Goal: Task Accomplishment & Management: Complete application form

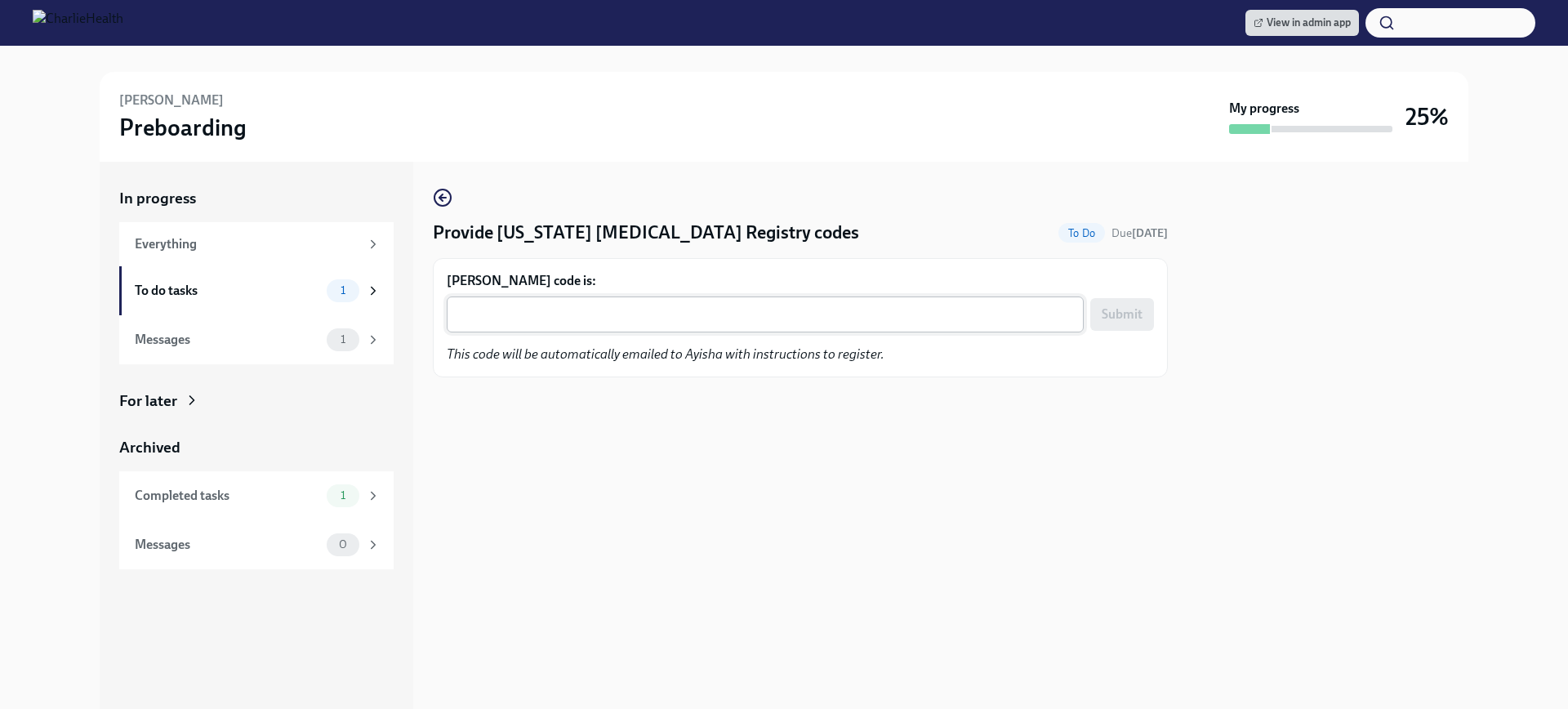
click at [537, 326] on div "x ​" at bounding box center [764, 315] width 637 height 36
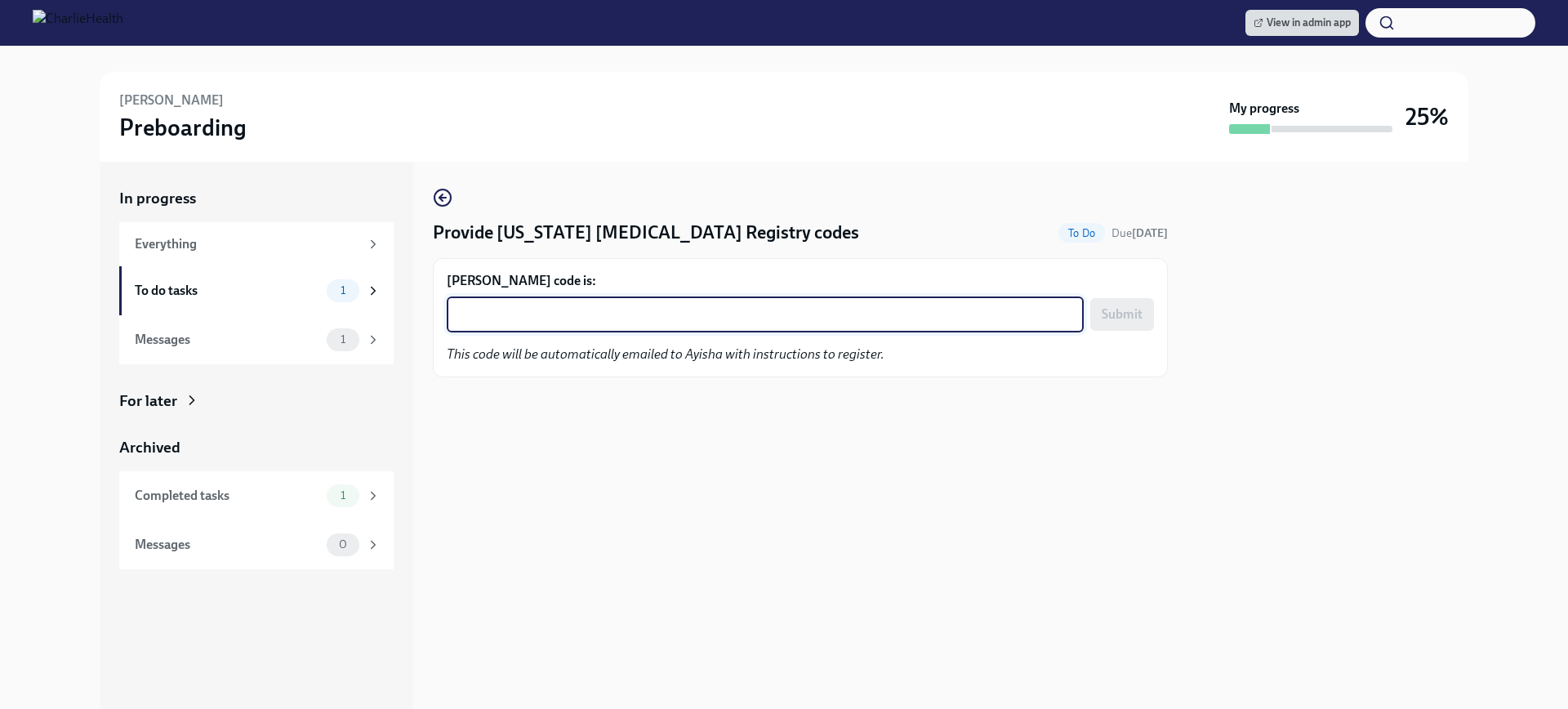
paste textarea "3FPJUH4LDR9F"
type textarea "3FPJUH4LDR9F"
click at [1095, 313] on button "Submit" at bounding box center [1122, 315] width 64 height 33
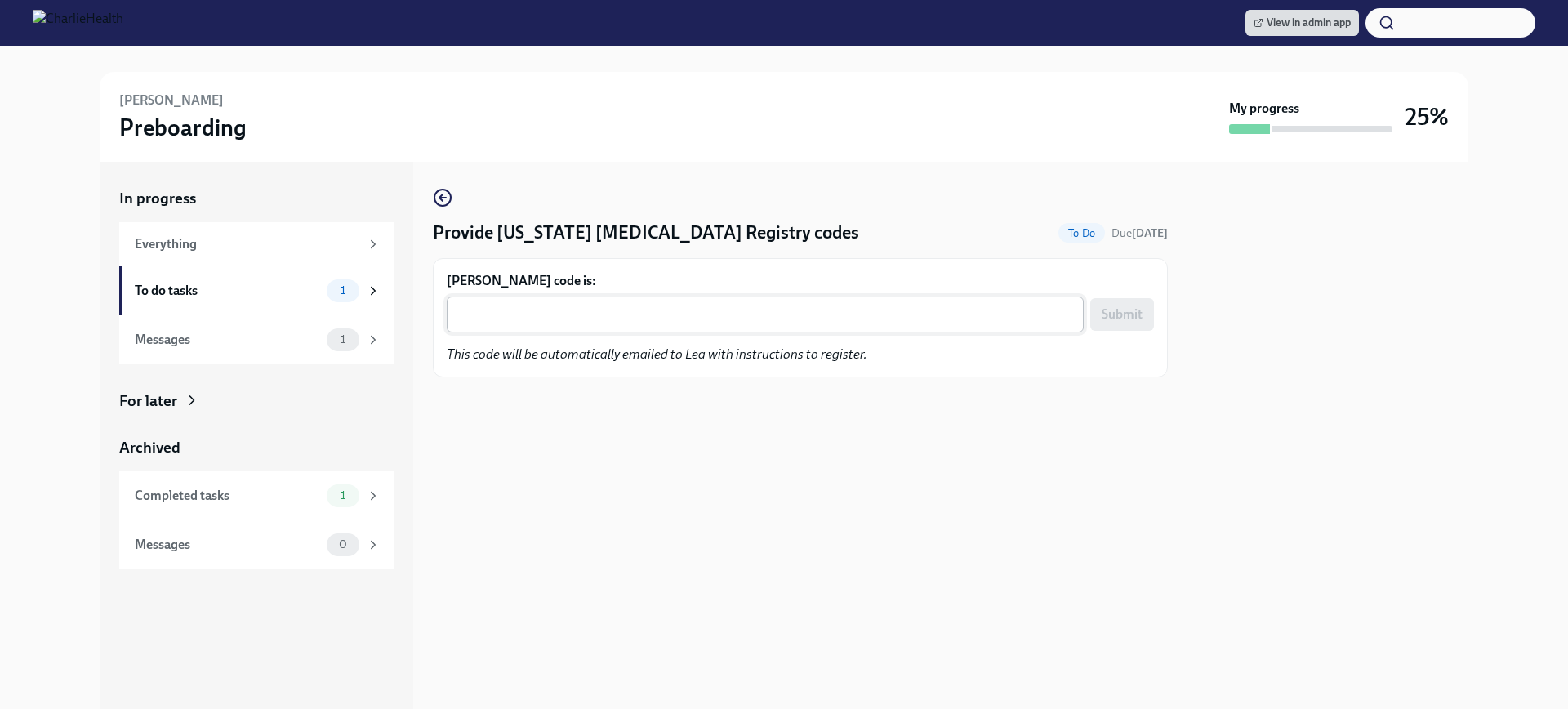
click at [707, 324] on div "x ​" at bounding box center [764, 315] width 637 height 36
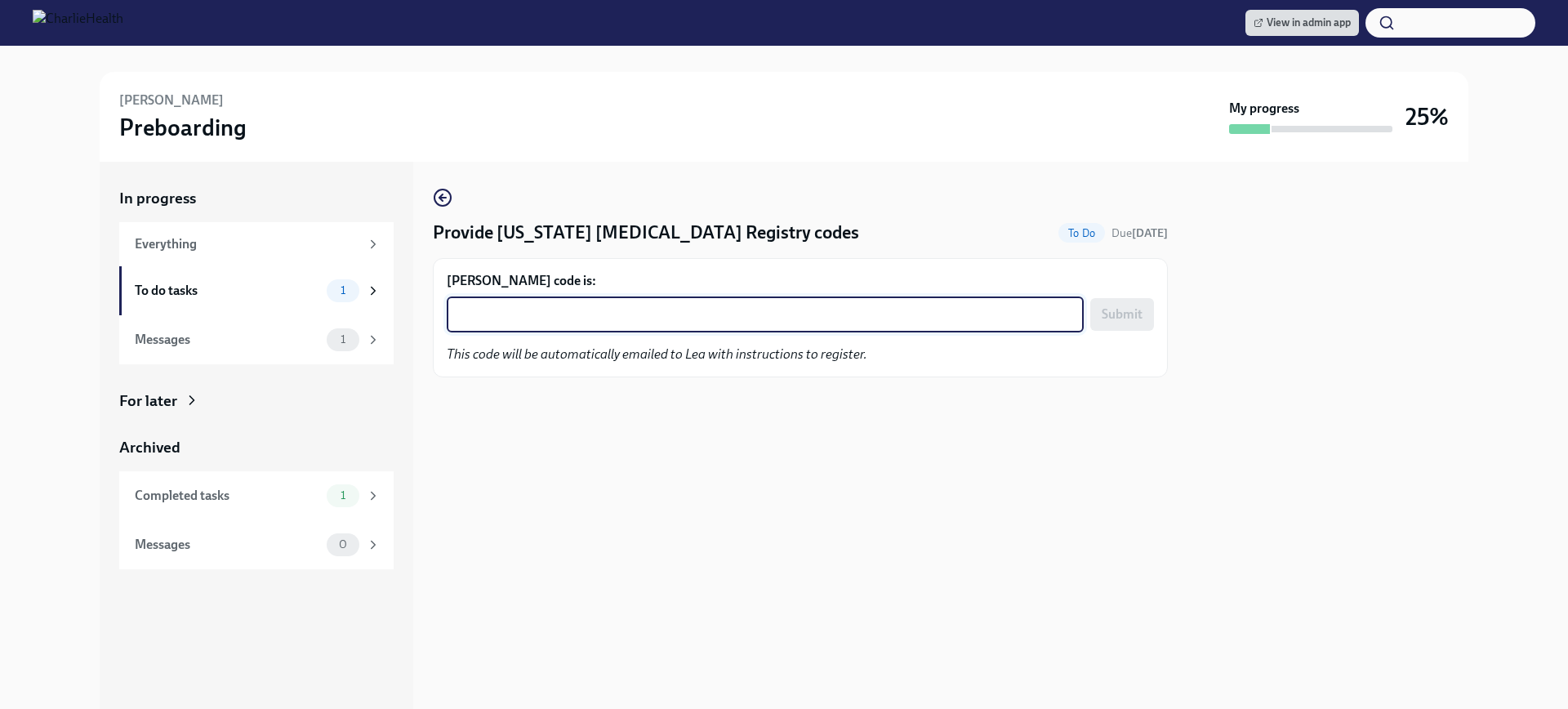
paste textarea "4IJ5I1OSRSP3"
type textarea "4IJ5I1OSRSP3"
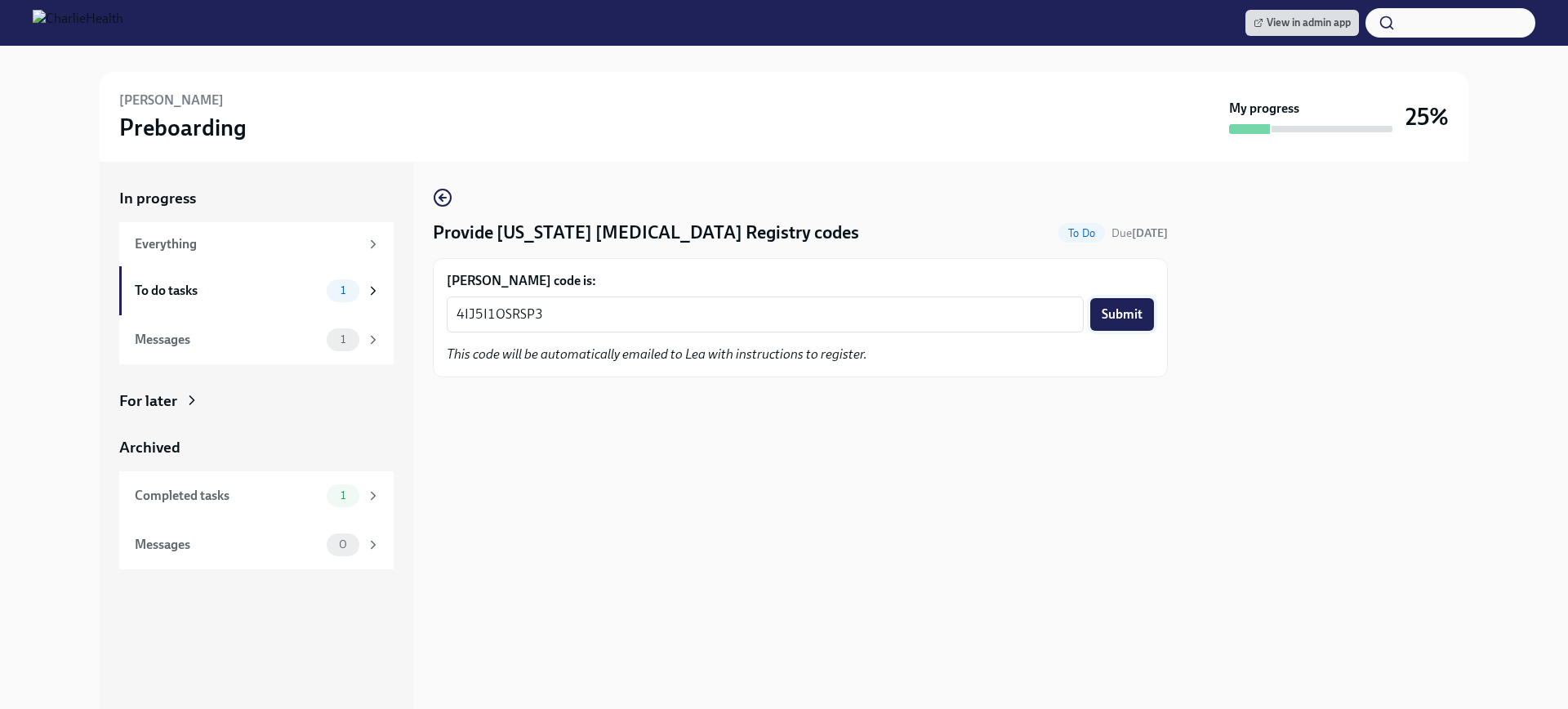
click at [1111, 319] on span "Submit" at bounding box center [1122, 315] width 41 height 16
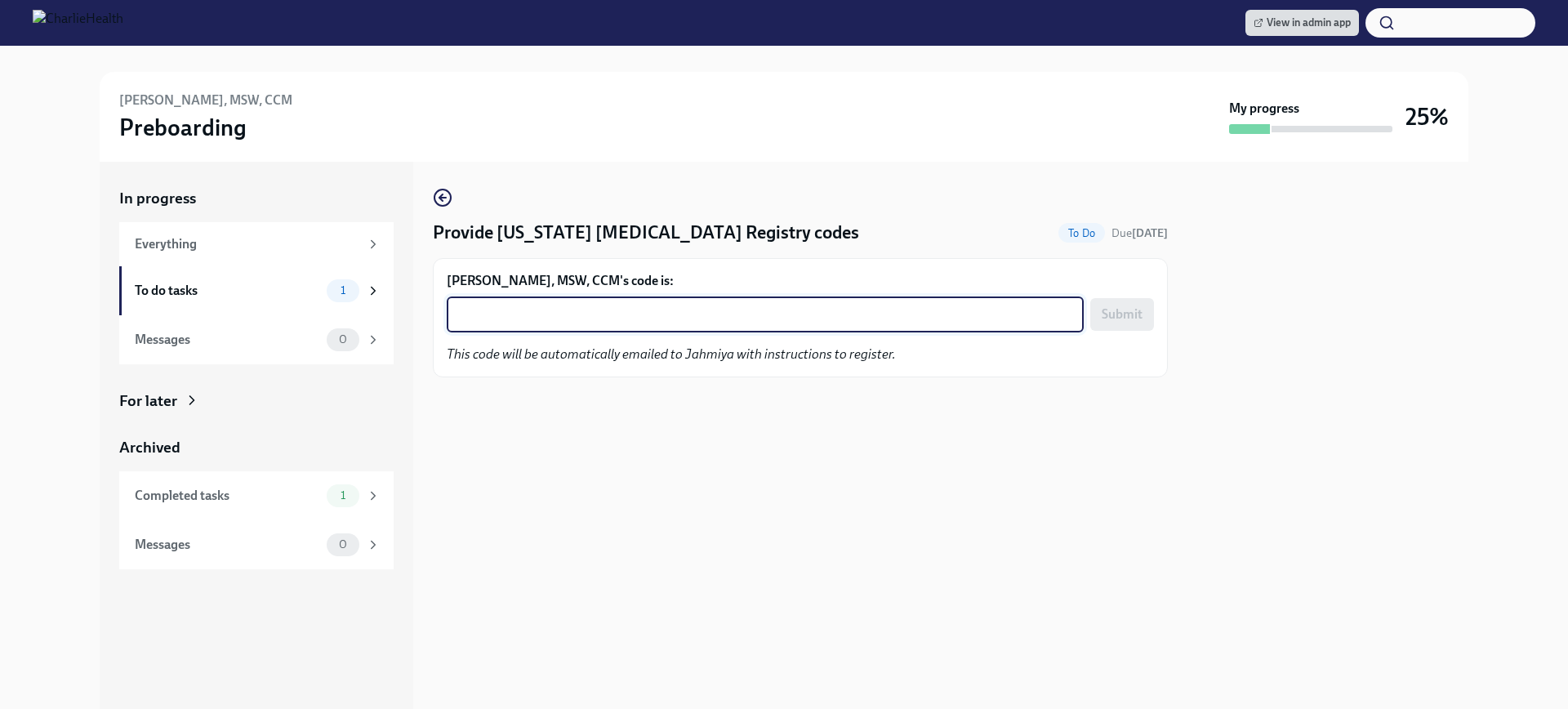
click at [719, 318] on textarea "[PERSON_NAME], MSW, CCM's code is:" at bounding box center [764, 315] width 617 height 20
paste textarea "99ZDL6VJJ6TJ"
type textarea "99ZDL6VJJ6TJ"
click at [1129, 308] on span "Submit" at bounding box center [1122, 315] width 41 height 16
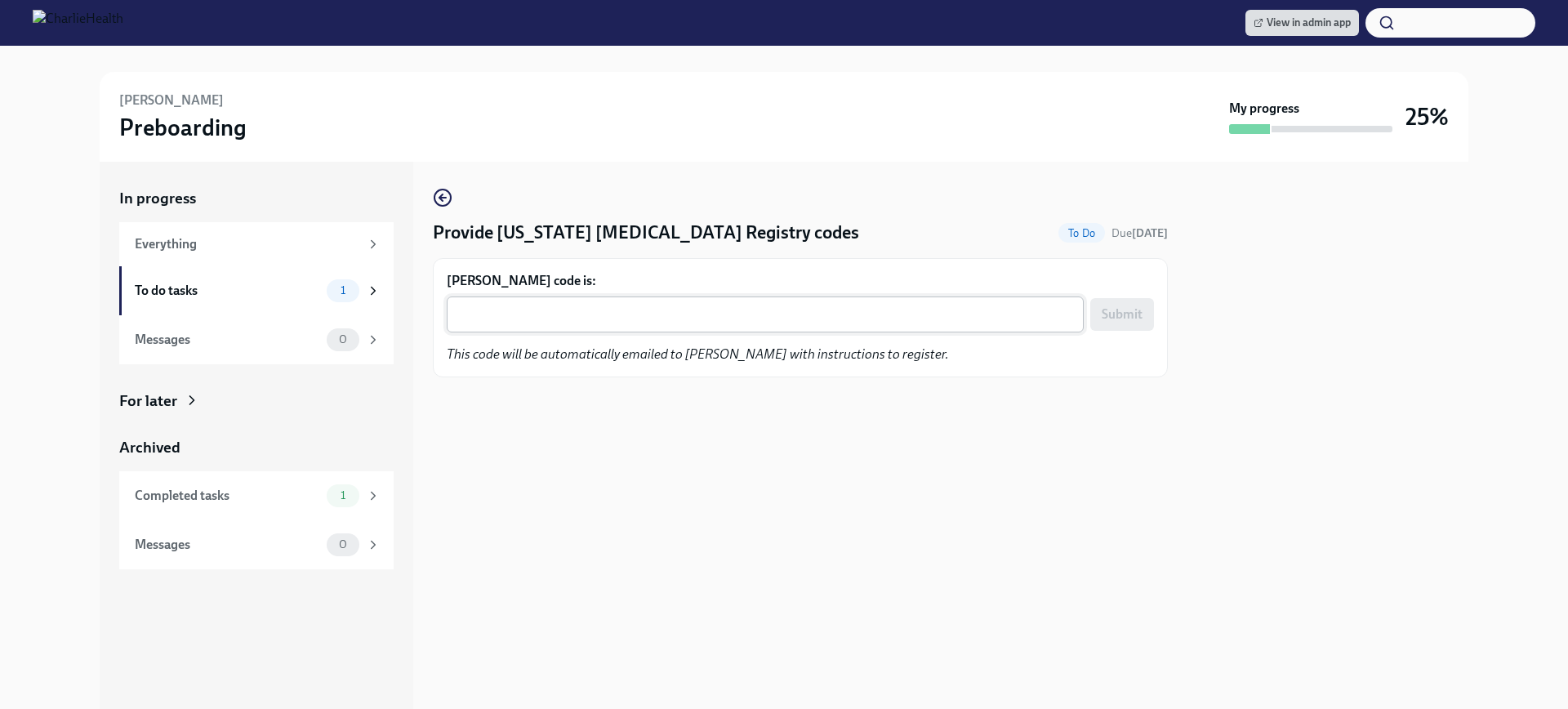
click at [690, 308] on textarea "Whitney McDaniel's code is:" at bounding box center [764, 315] width 617 height 20
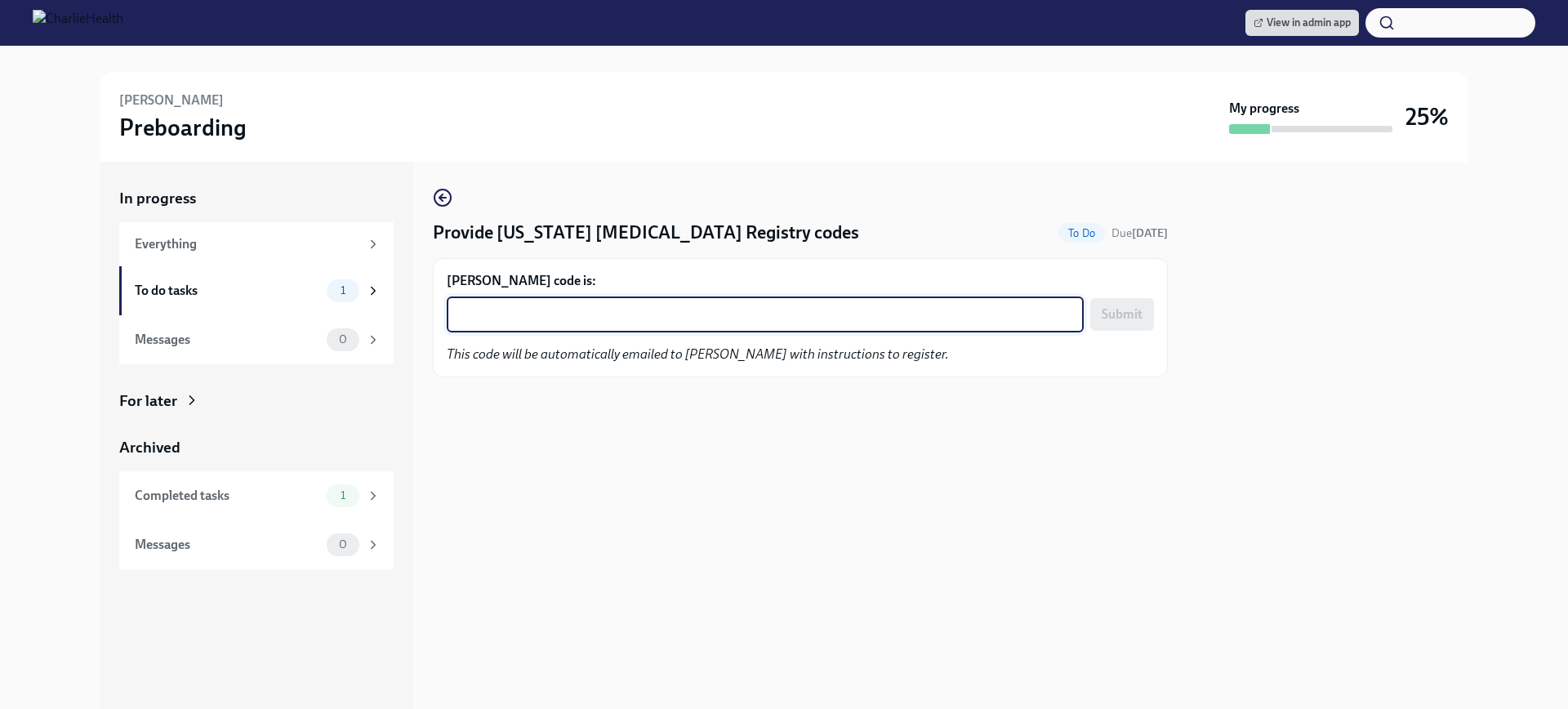
paste textarea "XKW6EJTKOTW8"
type textarea "XKW6EJTKOTW8"
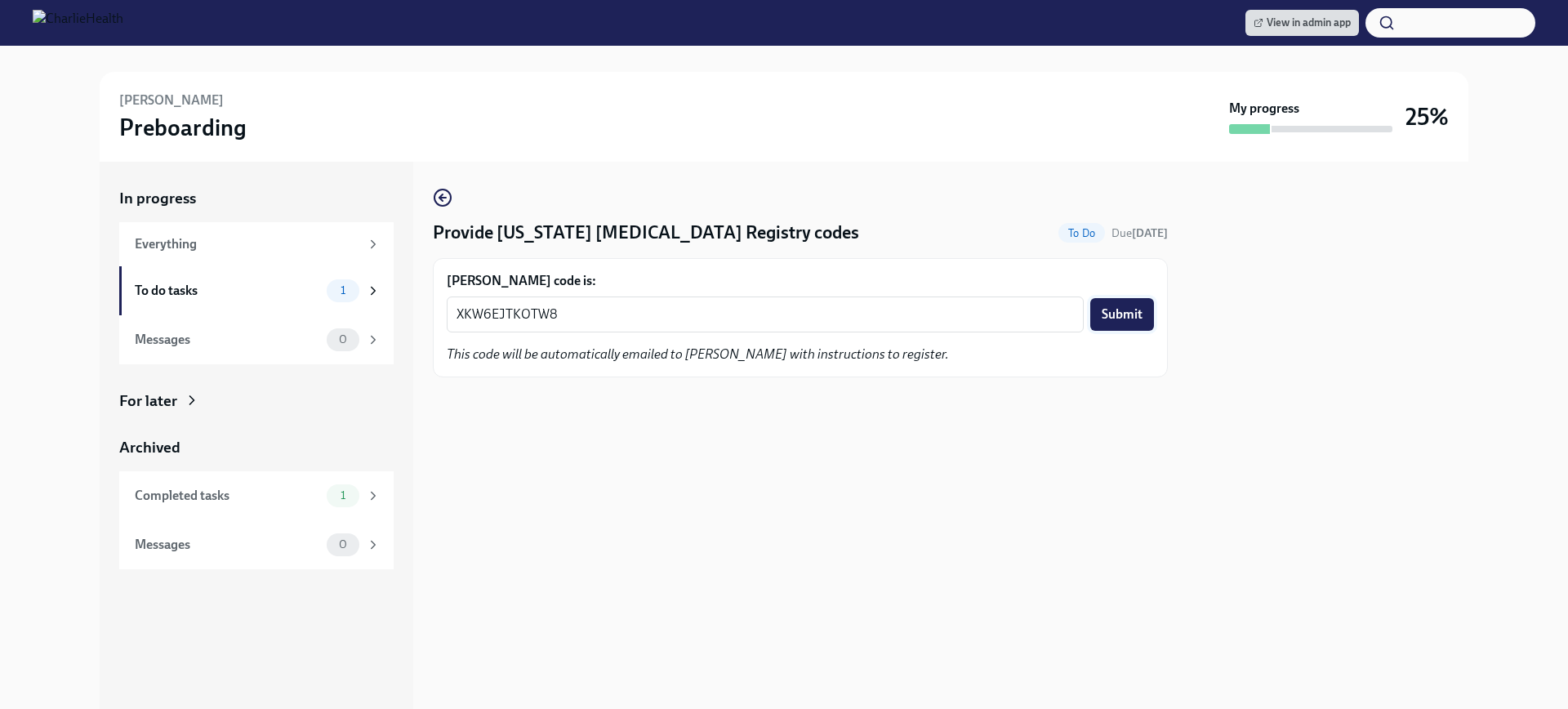
click at [1117, 301] on button "Submit" at bounding box center [1122, 315] width 64 height 33
